Goal: Information Seeking & Learning: Understand process/instructions

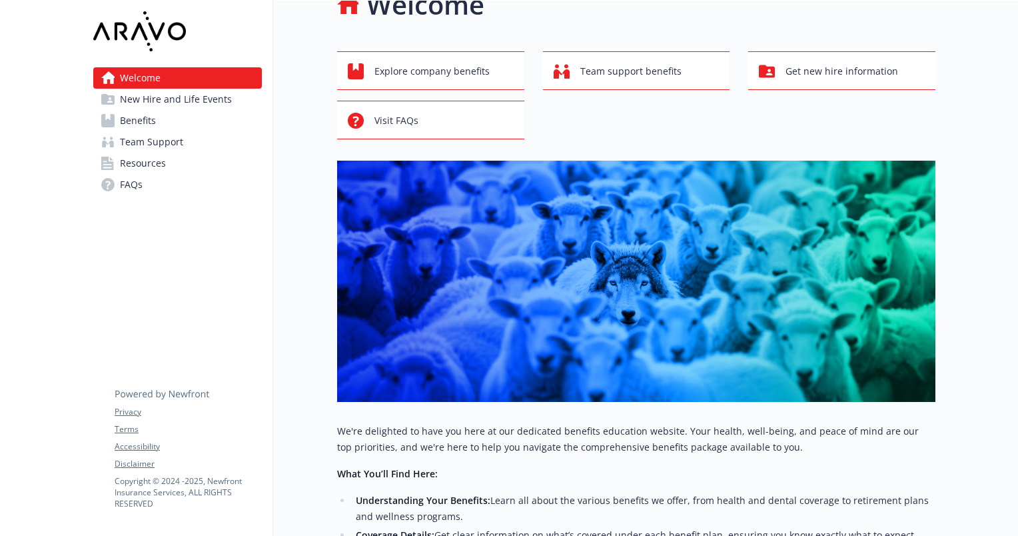
click at [163, 118] on link "Benefits" at bounding box center [177, 120] width 169 height 21
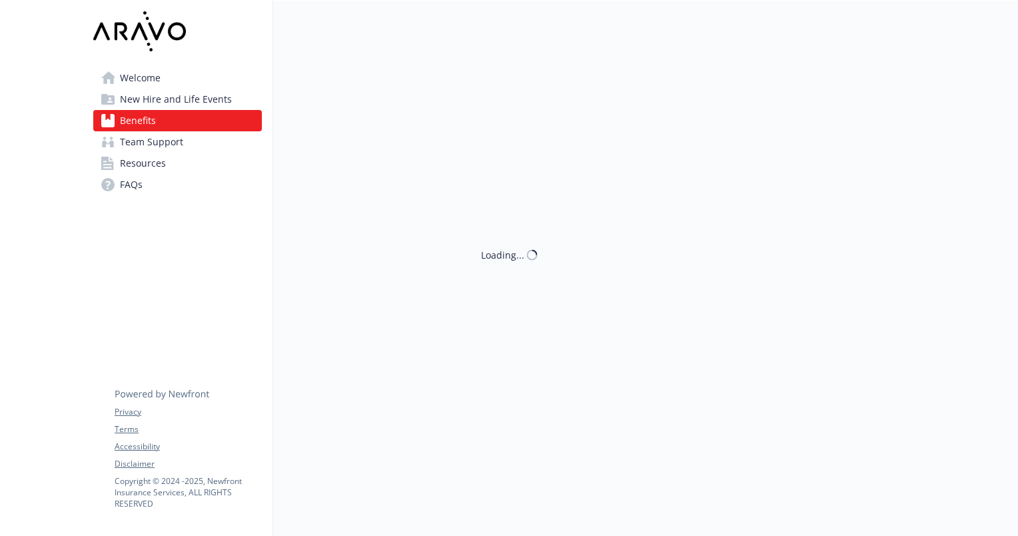
scroll to position [32, 0]
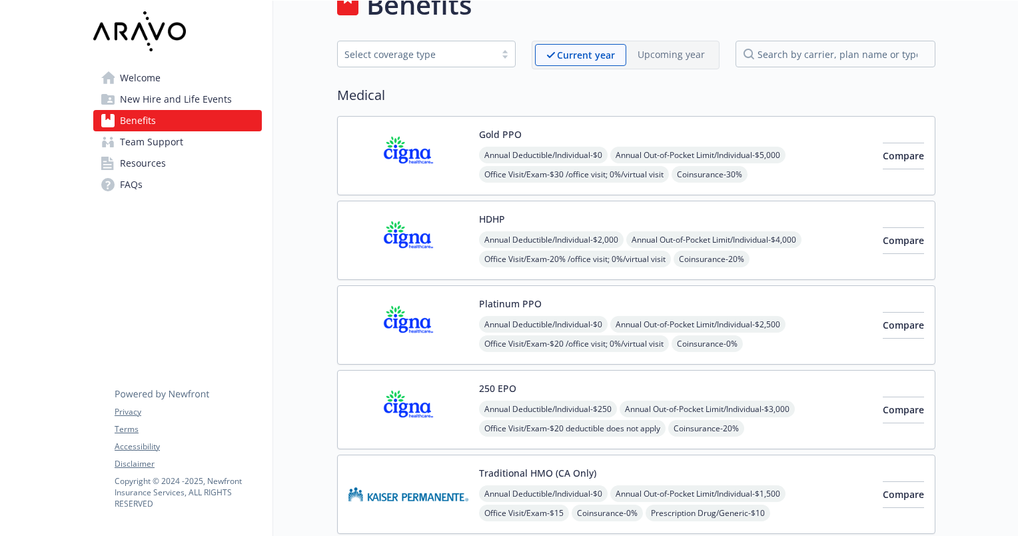
click at [160, 142] on span "Team Support" at bounding box center [151, 141] width 63 height 21
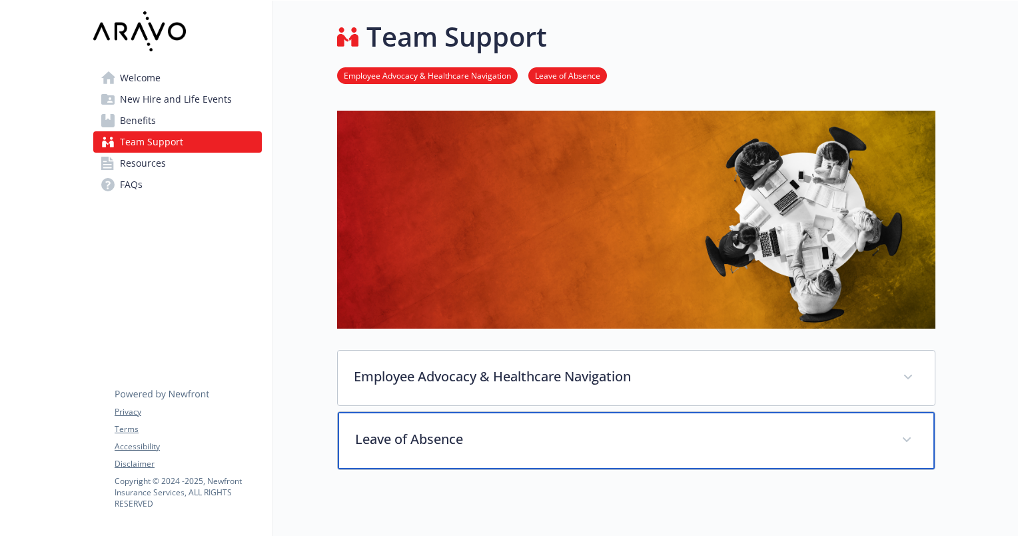
click at [593, 437] on p "Leave of Absence" at bounding box center [620, 439] width 530 height 20
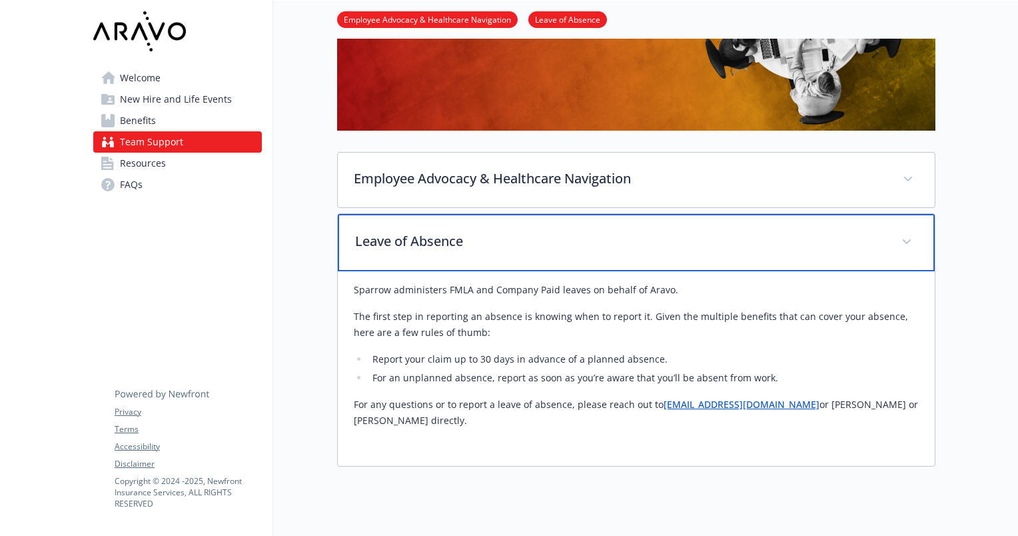
scroll to position [198, 0]
